Goal: Task Accomplishment & Management: Use online tool/utility

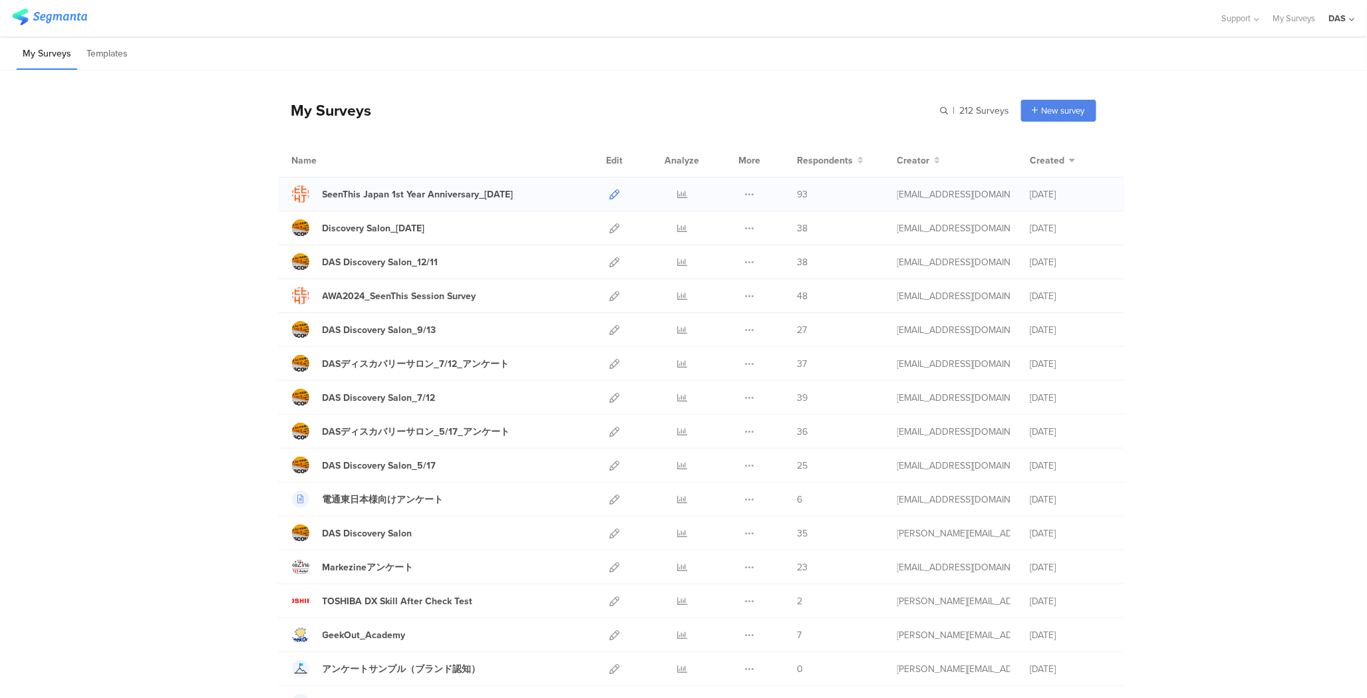
click at [616, 198] on icon at bounding box center [615, 195] width 10 height 10
click at [102, 55] on li "Templates" at bounding box center [106, 54] width 53 height 31
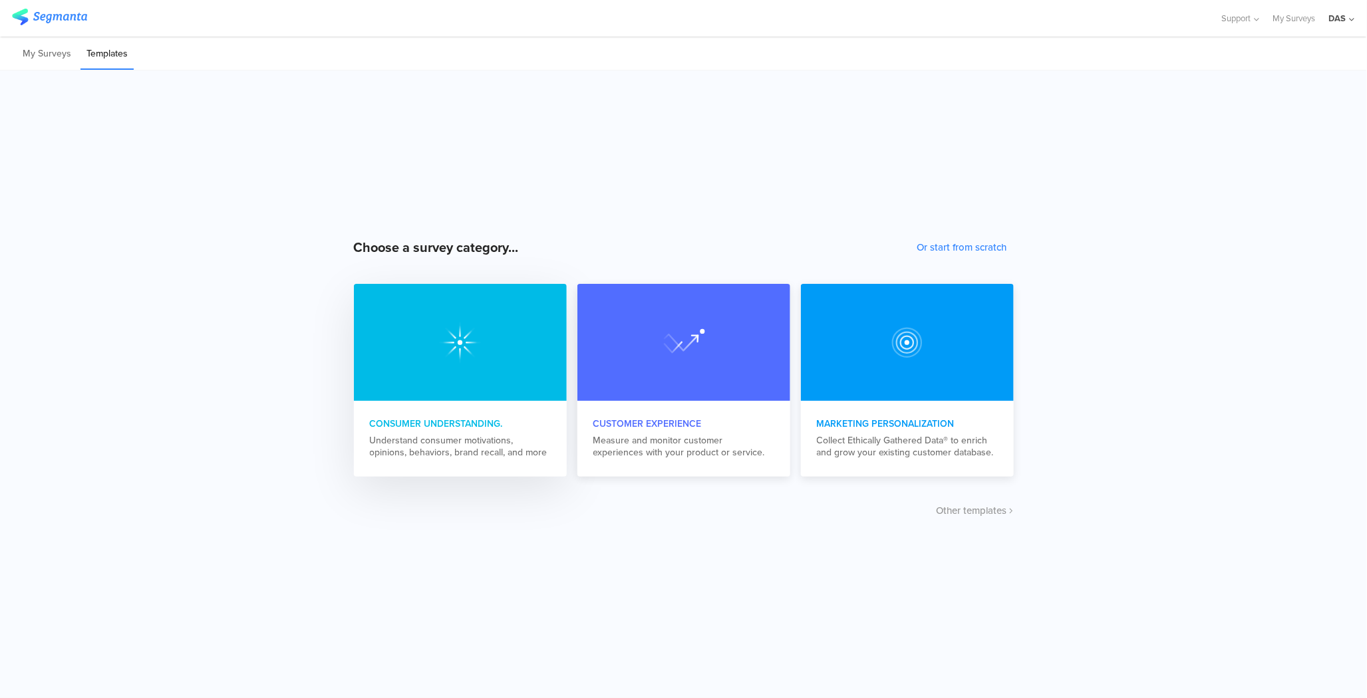
click at [468, 349] on img at bounding box center [460, 342] width 43 height 43
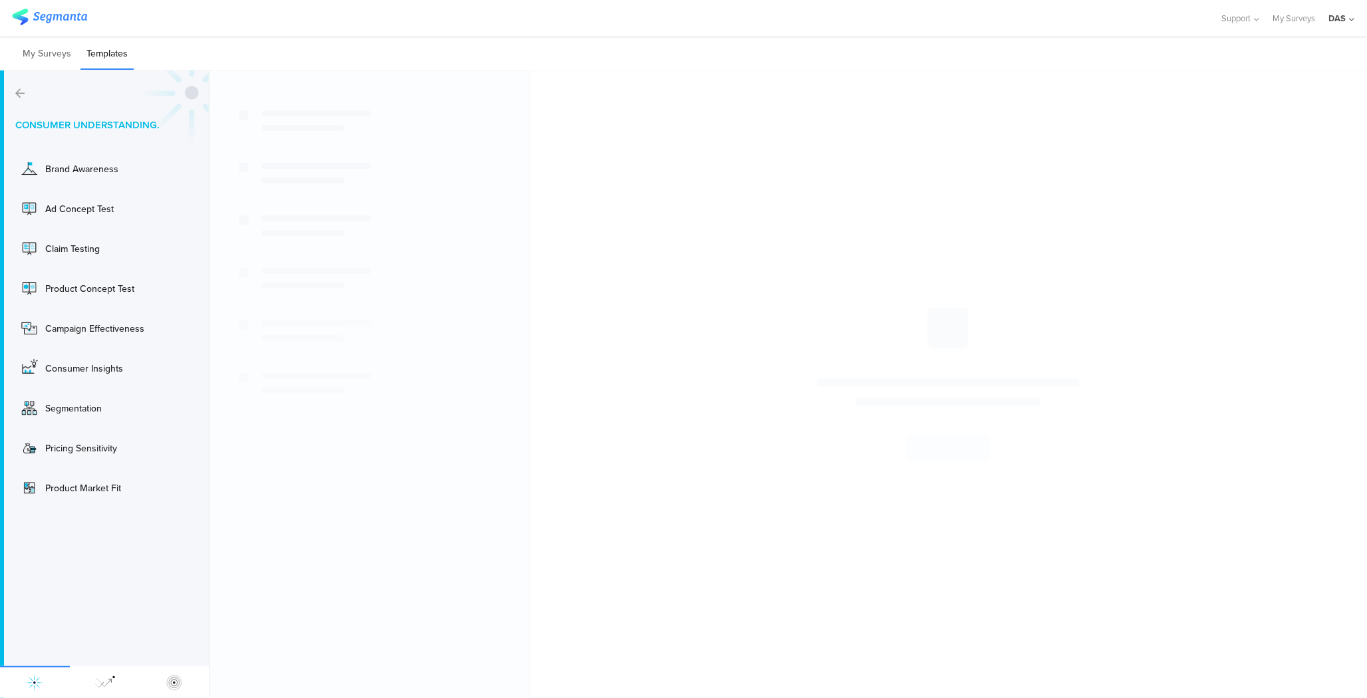
click at [17, 98] on div "Consumer Understanding. Brand Awareness Use Ad Concept Test Use Claim Testing U…" at bounding box center [105, 385] width 210 height 628
click at [20, 91] on icon at bounding box center [19, 93] width 9 height 11
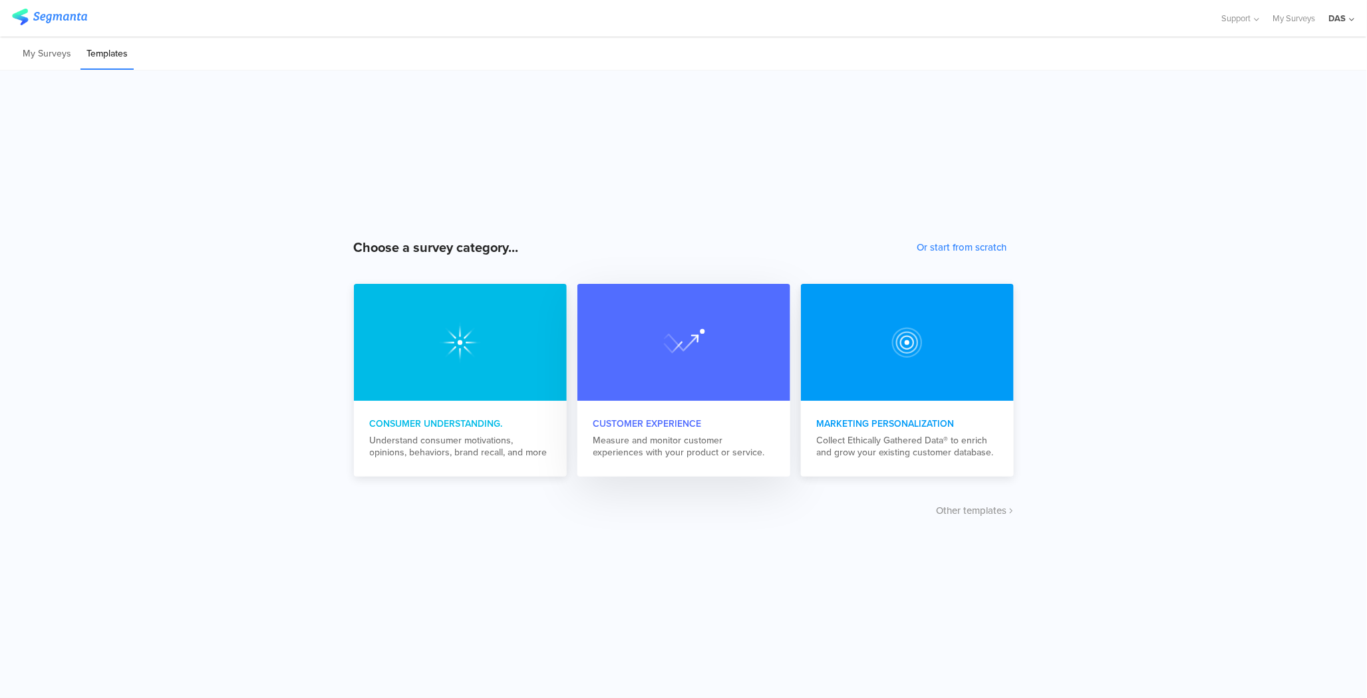
click at [666, 370] on div at bounding box center [683, 342] width 213 height 117
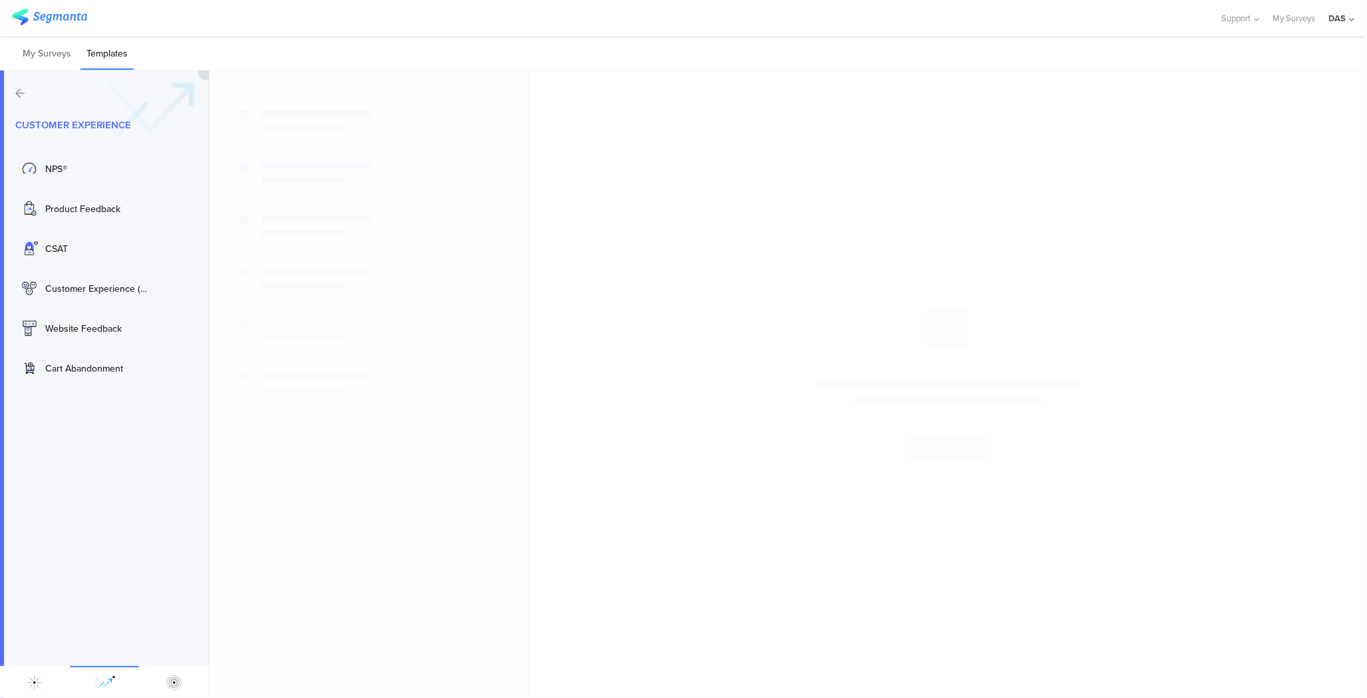
click at [29, 88] on div at bounding box center [112, 93] width 194 height 11
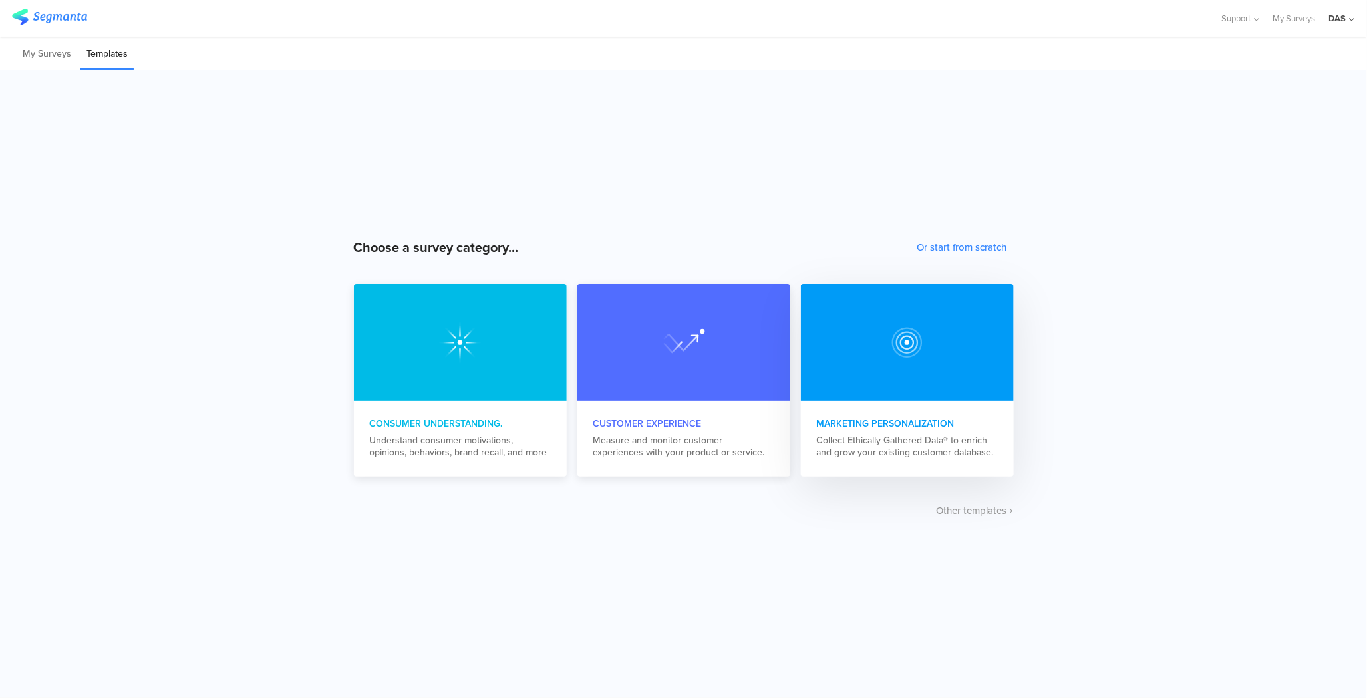
click at [853, 391] on div at bounding box center [907, 342] width 213 height 117
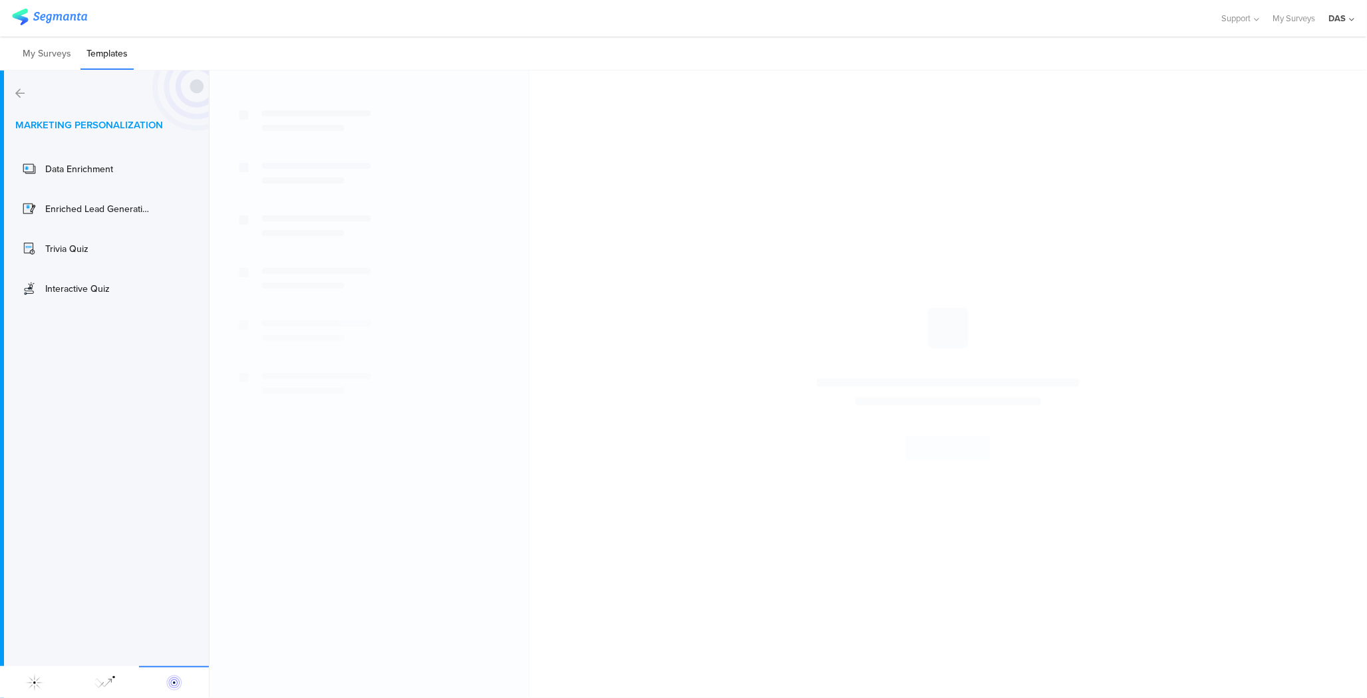
click at [16, 96] on icon at bounding box center [19, 93] width 9 height 11
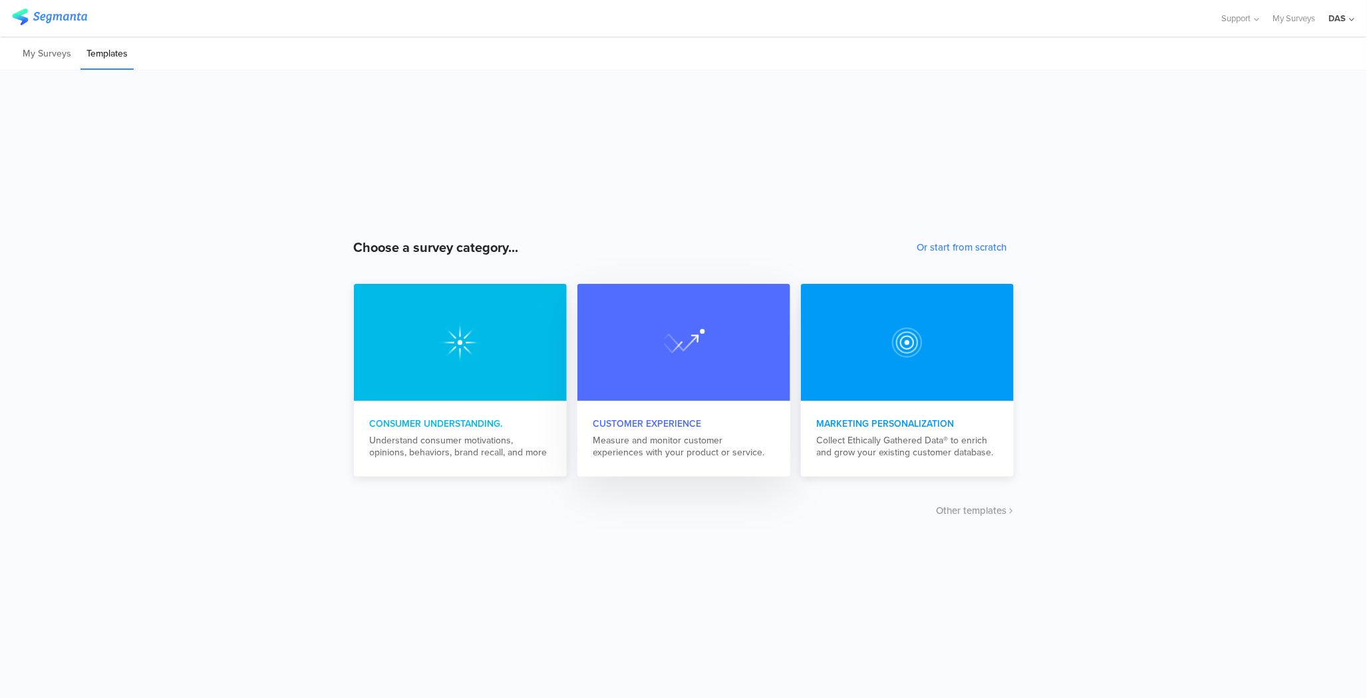
click at [646, 351] on div at bounding box center [683, 342] width 213 height 117
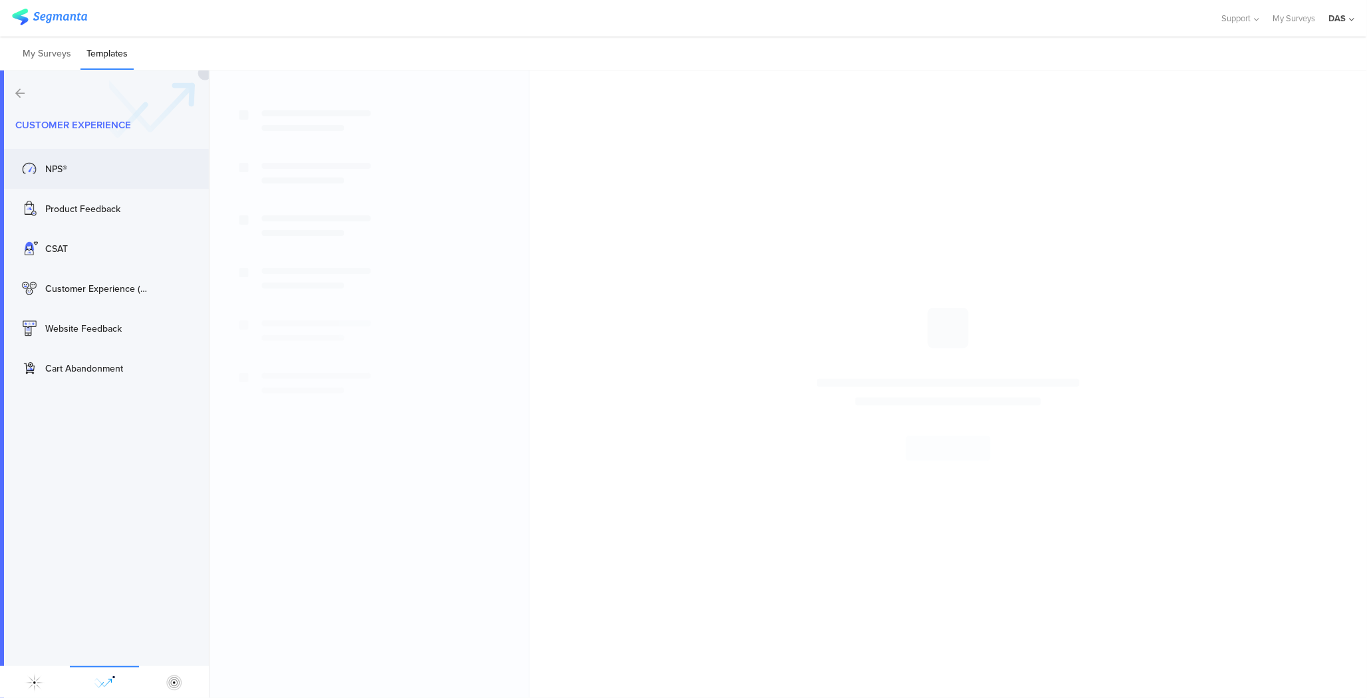
click at [46, 172] on div "NPS®" at bounding box center [98, 169] width 106 height 14
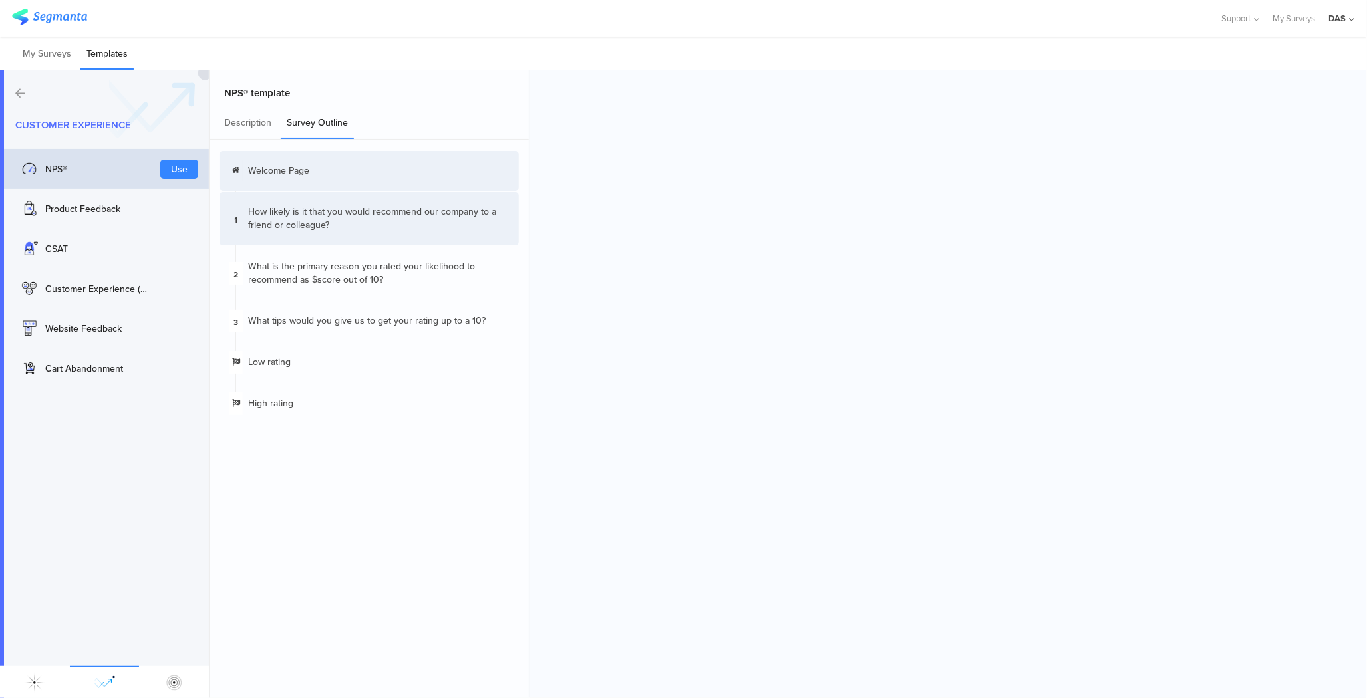
click at [416, 223] on div "How likely is it that you would recommend ﻿our company to a friend or colleague?" at bounding box center [378, 219] width 261 height 27
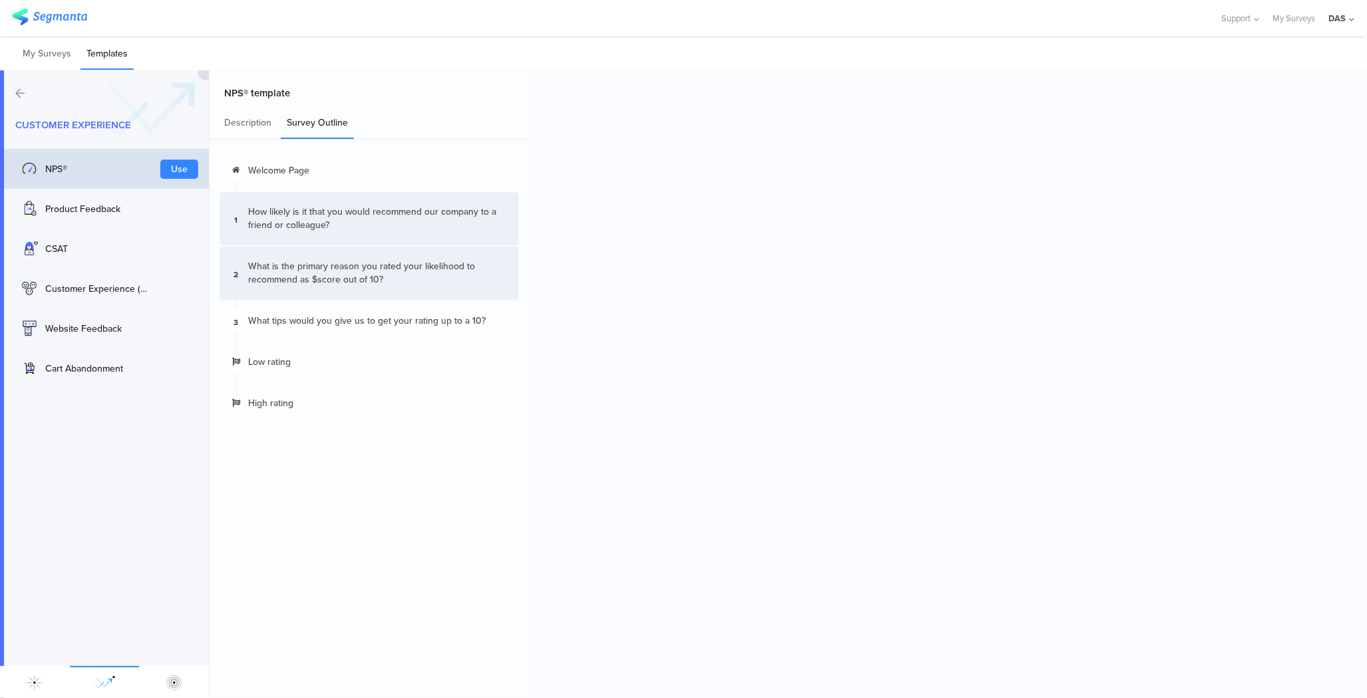
click at [388, 268] on div "What is the primary reason you rated your likelihood to recommend as $score out…" at bounding box center [378, 273] width 261 height 27
click at [46, 19] on img at bounding box center [49, 17] width 75 height 17
click at [21, 90] on icon at bounding box center [19, 93] width 9 height 11
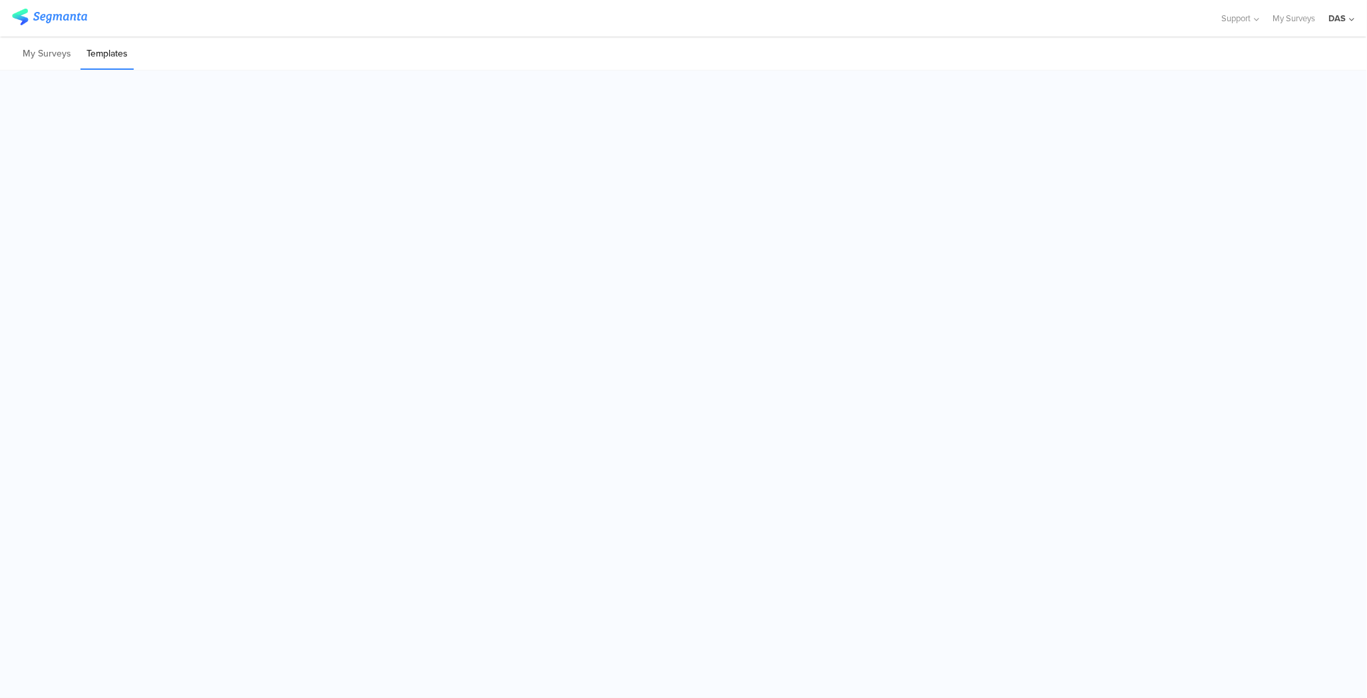
click at [21, 90] on icon at bounding box center [19, 93] width 9 height 11
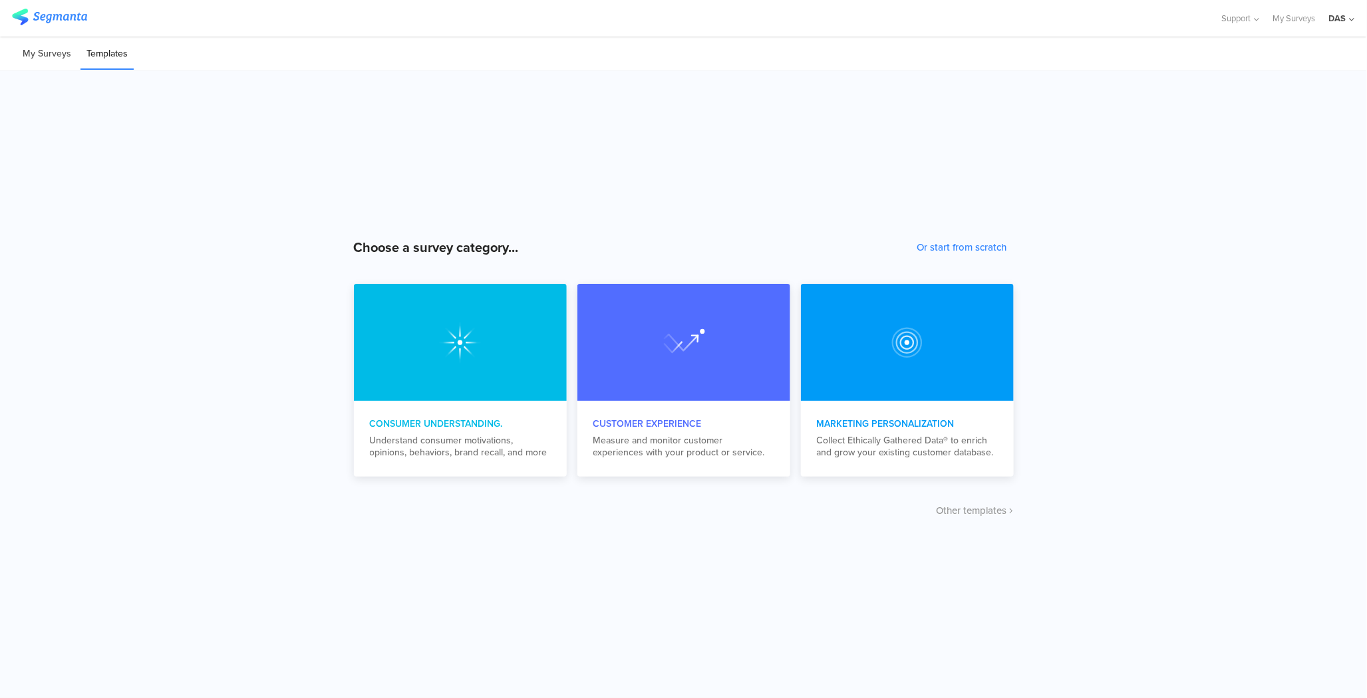
click at [44, 56] on li "My Surveys" at bounding box center [47, 54] width 61 height 31
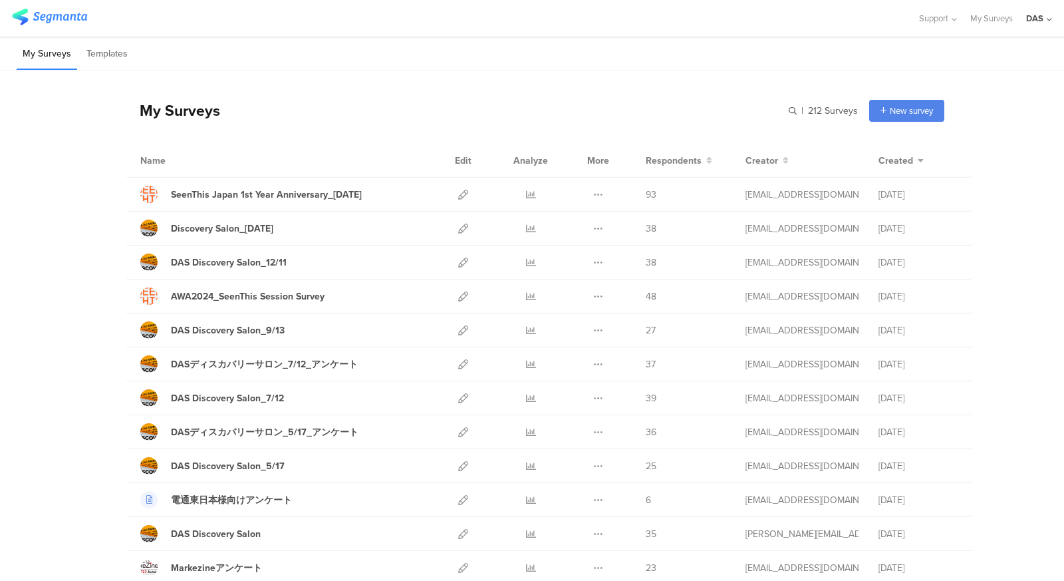
click at [567, 25] on div at bounding box center [458, 18] width 893 height 22
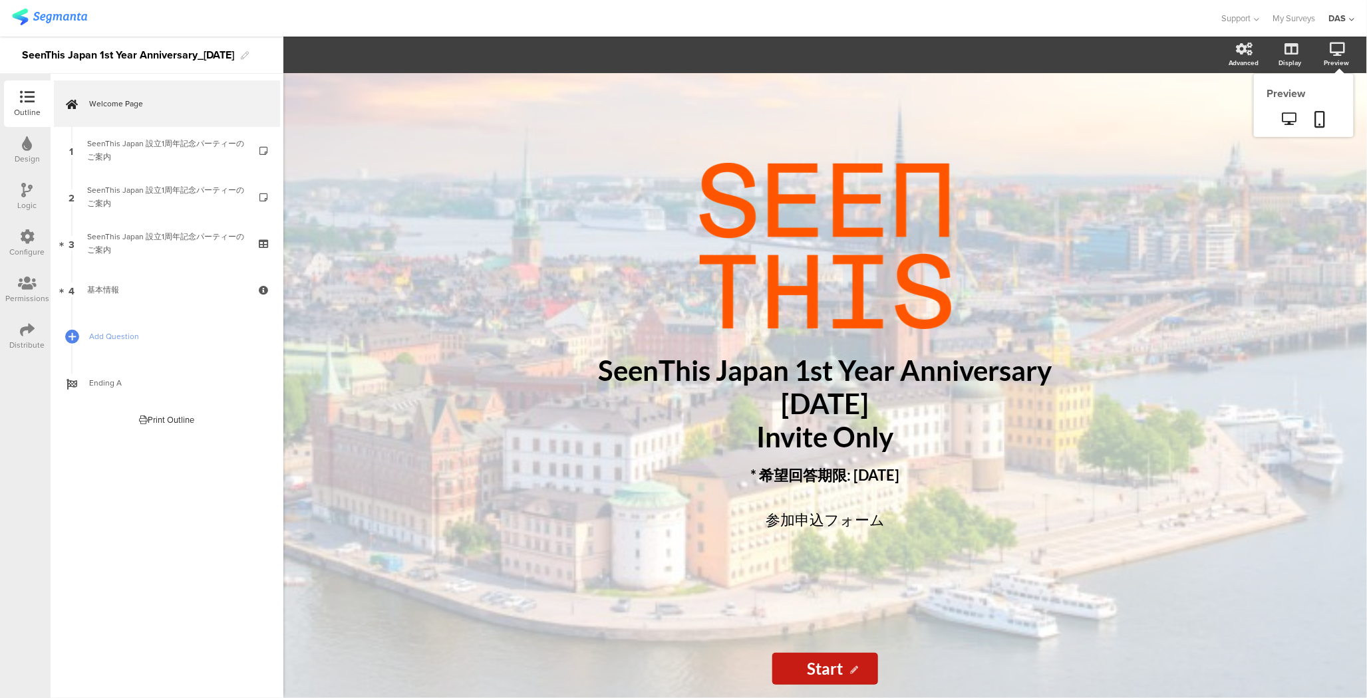
click at [1332, 55] on icon at bounding box center [1337, 49] width 15 height 13
click at [1318, 114] on icon at bounding box center [1320, 119] width 11 height 17
